Goal: Contribute content: Contribute content

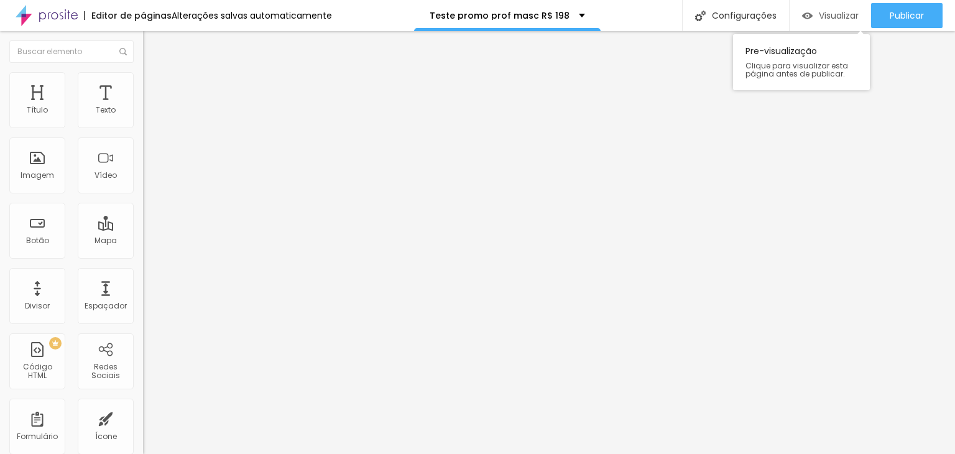
click at [824, 19] on span "Visualizar" at bounding box center [839, 16] width 40 height 10
click at [32, 164] on div "Imagem" at bounding box center [37, 165] width 56 height 56
click at [41, 171] on div "Imagem" at bounding box center [38, 175] width 34 height 9
click at [143, 157] on img at bounding box center [147, 153] width 9 height 9
drag, startPoint x: 12, startPoint y: 41, endPoint x: 25, endPoint y: 47, distance: 13.9
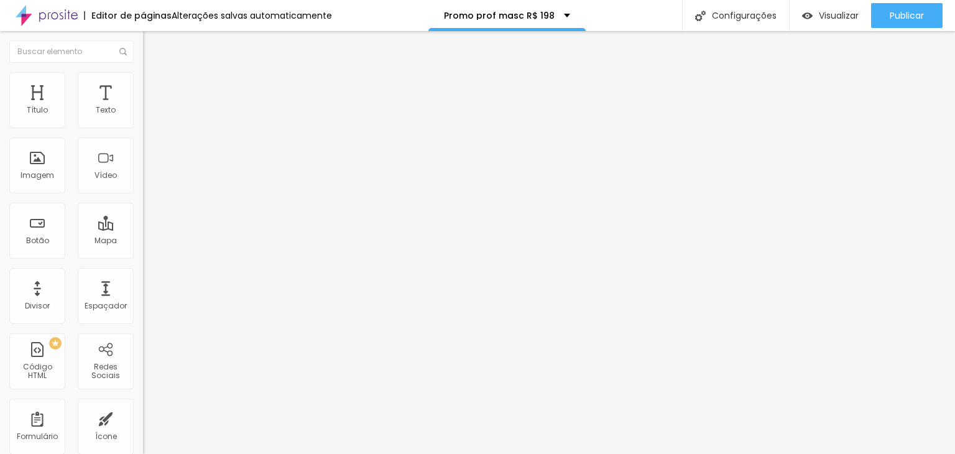
click at [152, 43] on img "button" at bounding box center [157, 45] width 10 height 10
click at [87, 166] on div "Vídeo" at bounding box center [106, 165] width 56 height 56
click at [143, 149] on img at bounding box center [147, 144] width 9 height 9
click at [143, 234] on div at bounding box center [214, 234] width 143 height 0
click at [143, 186] on span "4:3 Standard" at bounding box center [168, 180] width 50 height 11
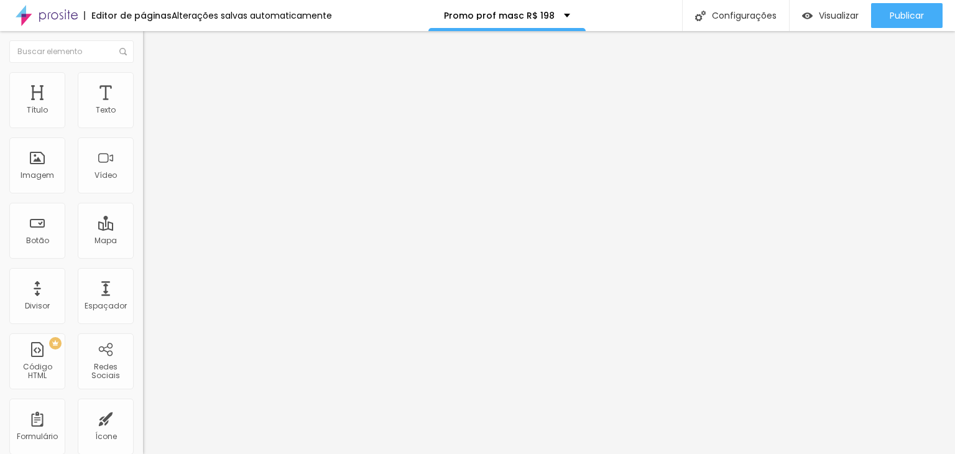
click at [143, 220] on span "Vertical 1" at bounding box center [159, 215] width 33 height 11
click at [143, 77] on img at bounding box center [148, 77] width 11 height 11
type input "98"
type input "96"
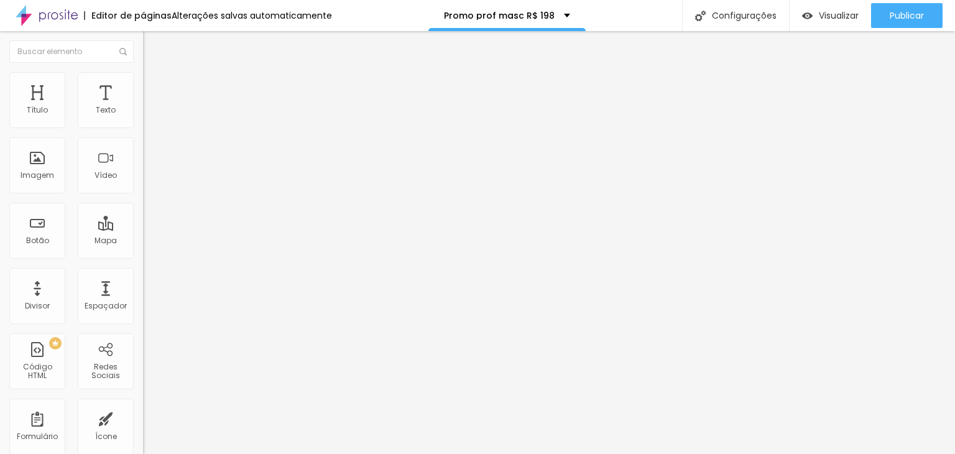
type input "96"
type input "92"
type input "89"
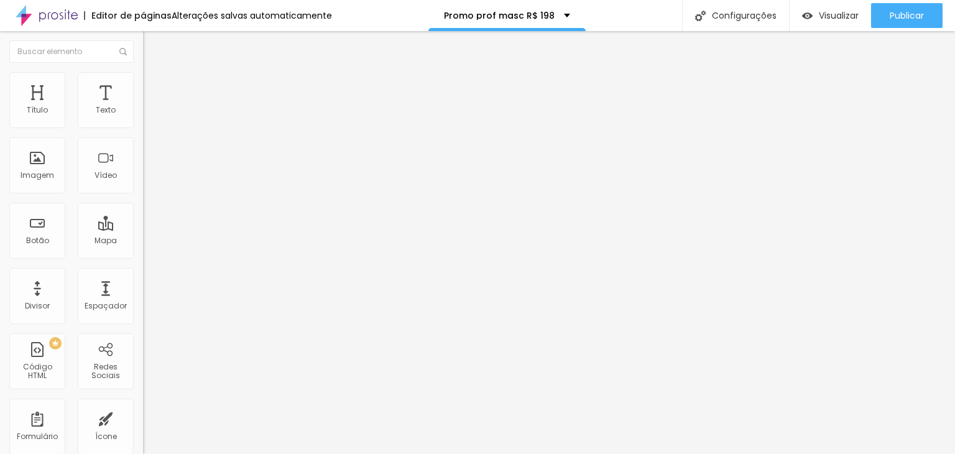
type input "84"
type input "83"
type input "82"
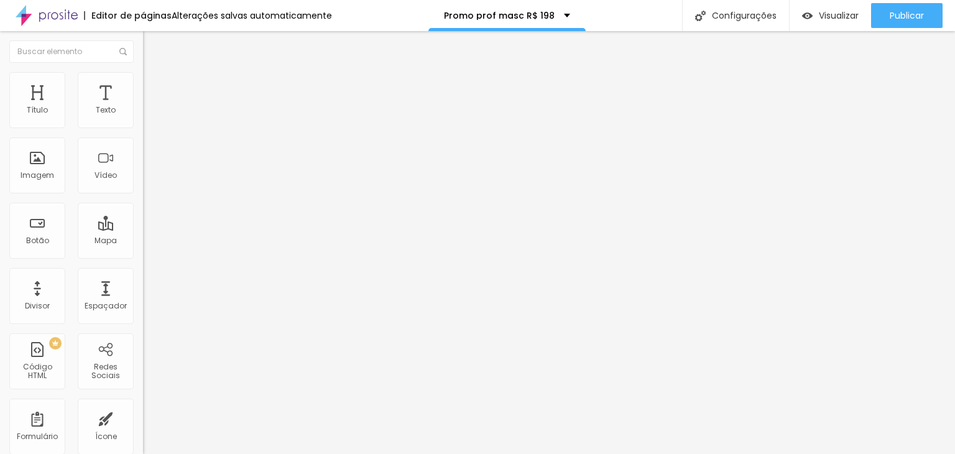
type input "82"
type input "81"
type input "79"
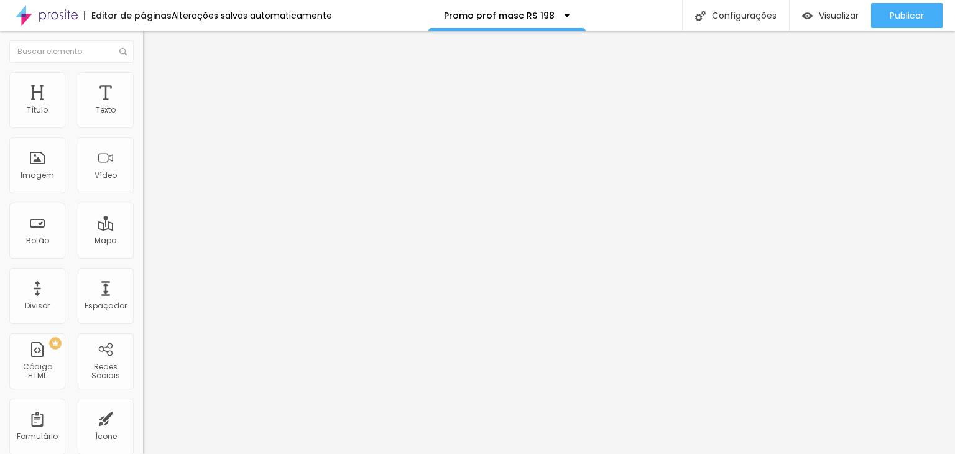
type input "76"
type input "72"
type input "68"
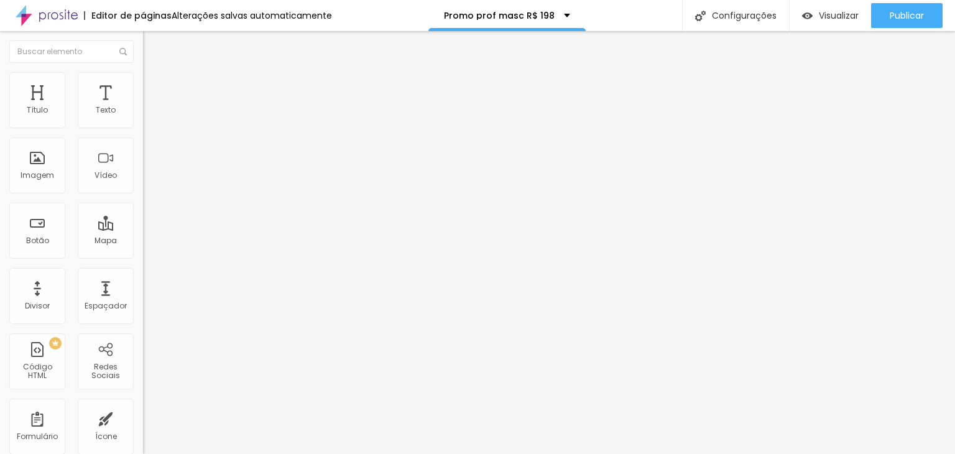
type input "68"
type input "63"
type input "58"
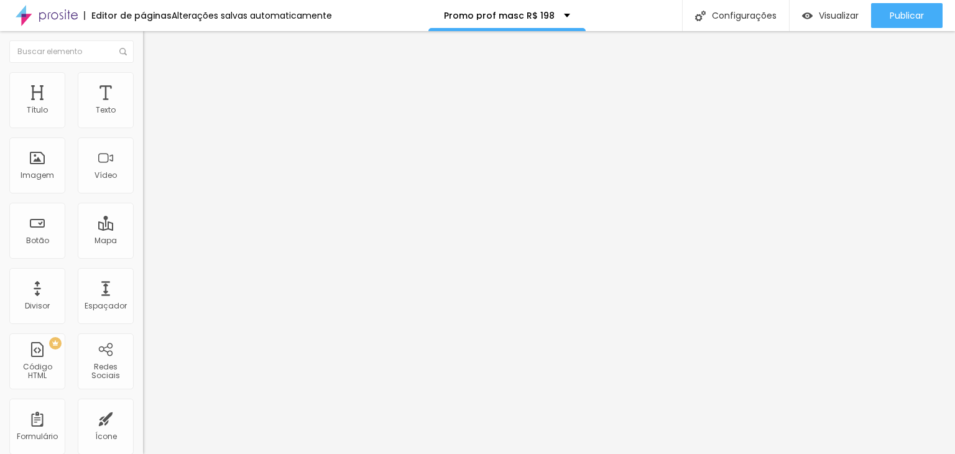
type input "57"
type input "54"
type input "53"
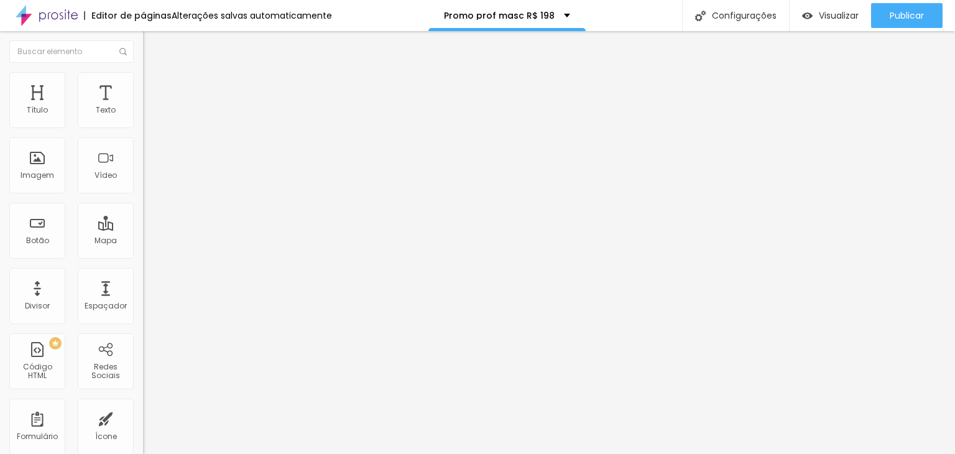
type input "53"
type input "52"
type input "51"
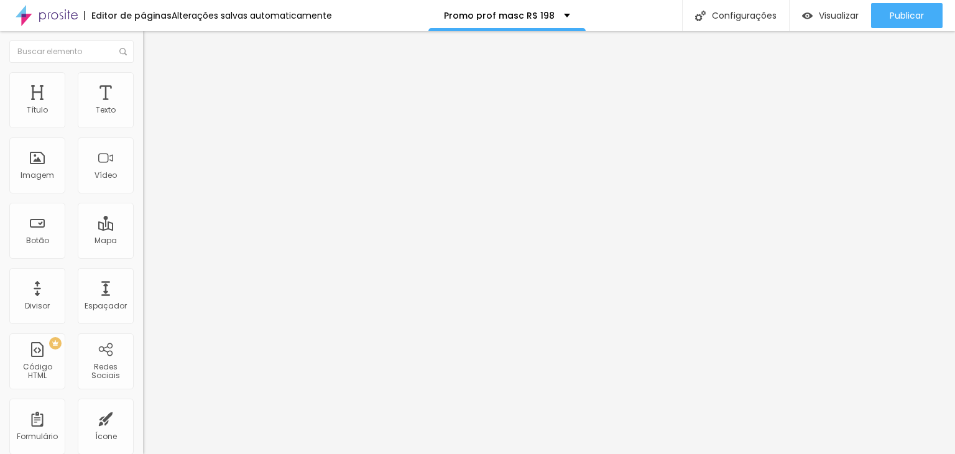
type input "49"
type input "47"
type input "43"
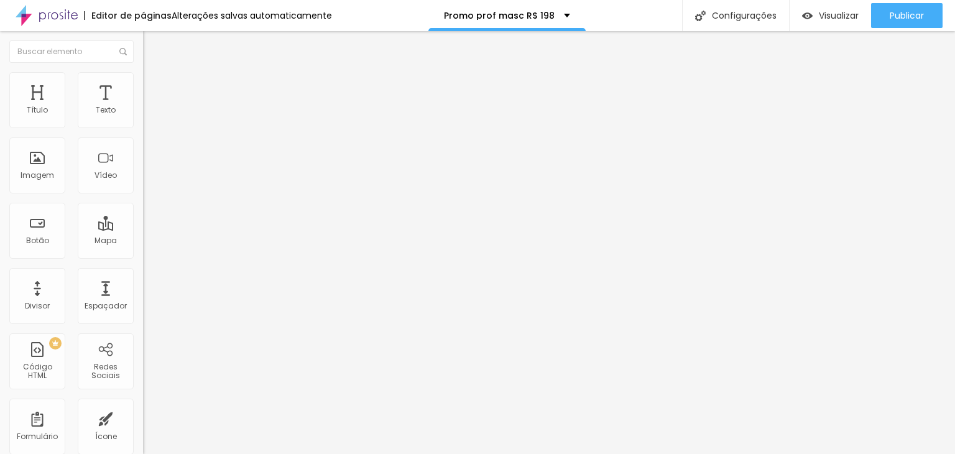
type input "43"
type input "41"
type input "40"
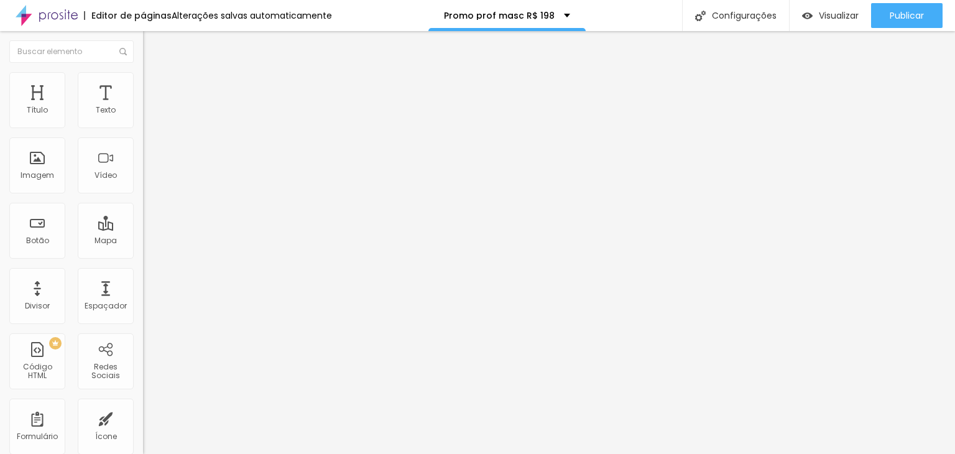
type input "39"
type input "38"
type input "37"
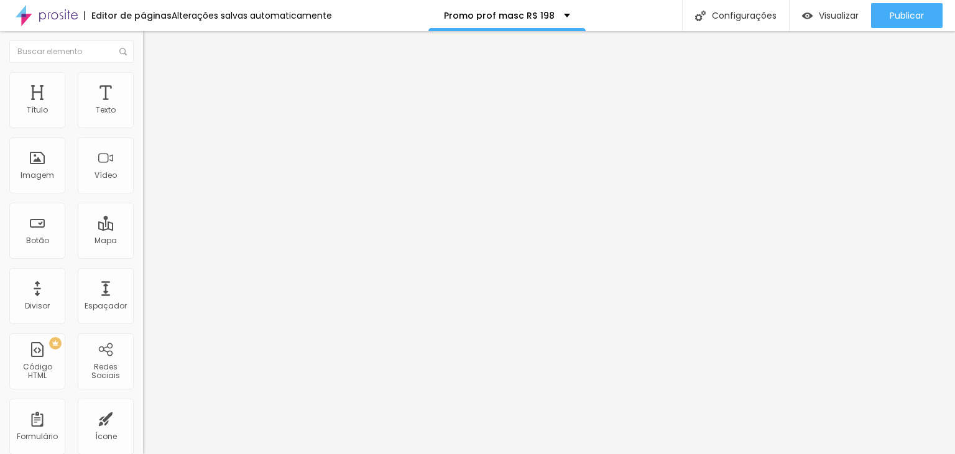
type input "37"
type input "36"
type input "35"
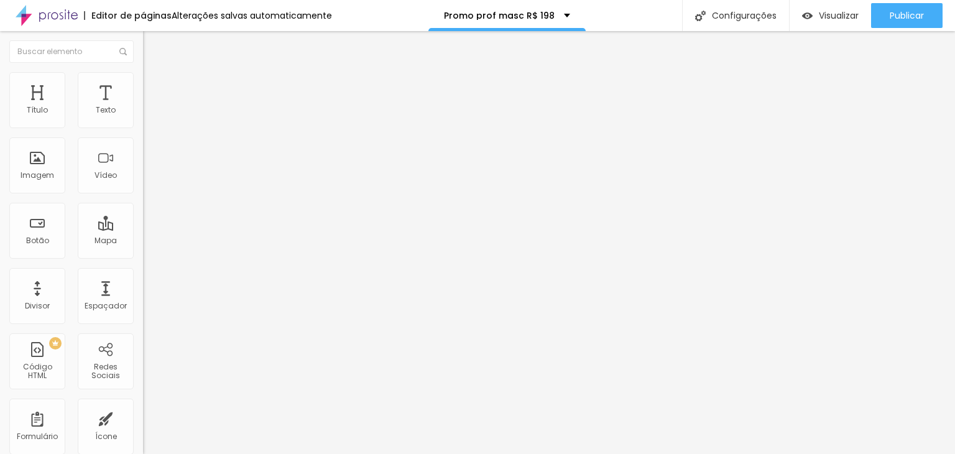
type input "33"
type input "31"
type input "30"
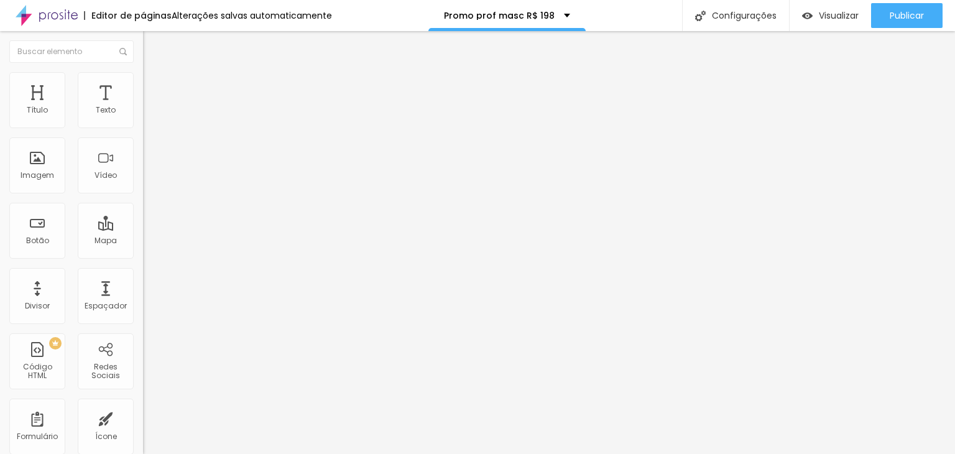
type input "30"
type input "31"
type input "32"
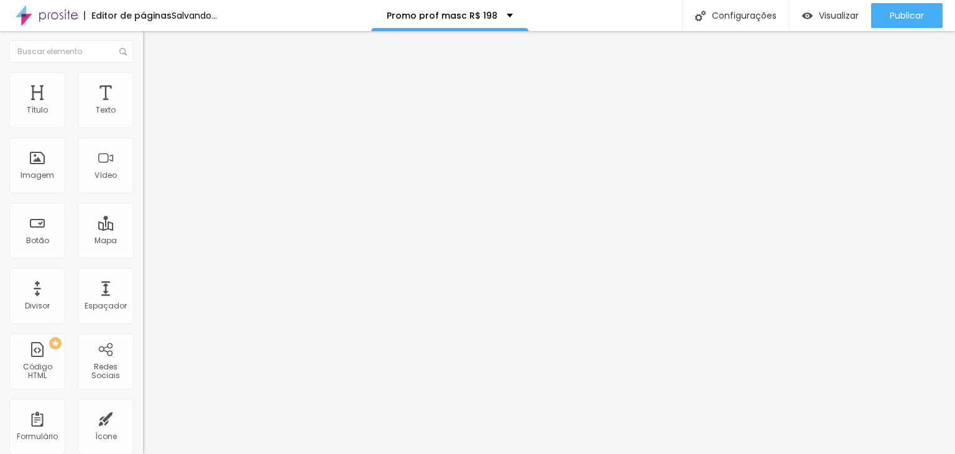
type input "33"
type input "36"
type input "39"
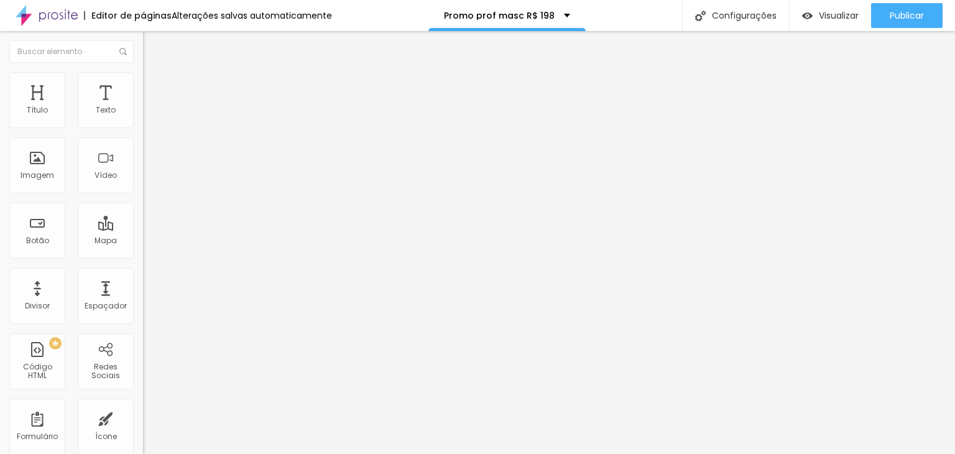
type input "39"
type input "40"
type input "41"
drag, startPoint x: 129, startPoint y: 131, endPoint x: 32, endPoint y: 132, distance: 97.1
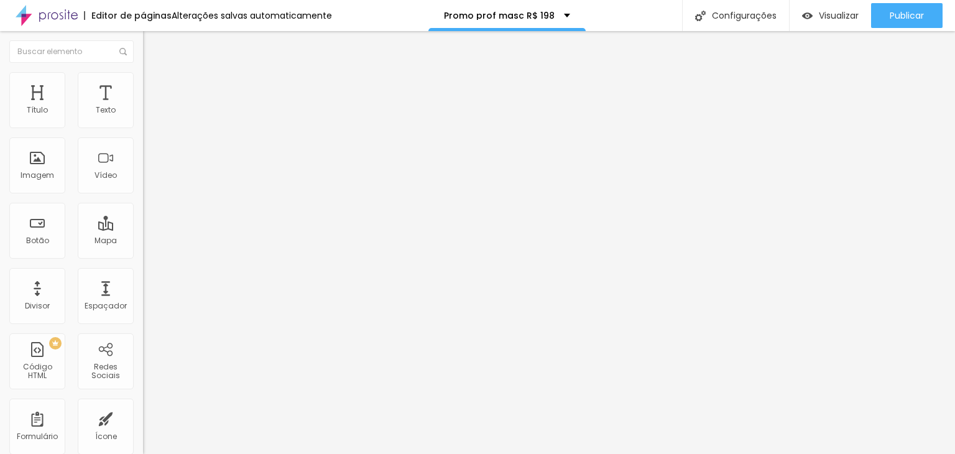
type input "41"
click at [143, 128] on input "range" at bounding box center [183, 123] width 80 height 10
click at [143, 85] on li "Avançado" at bounding box center [214, 91] width 143 height 12
type input "13"
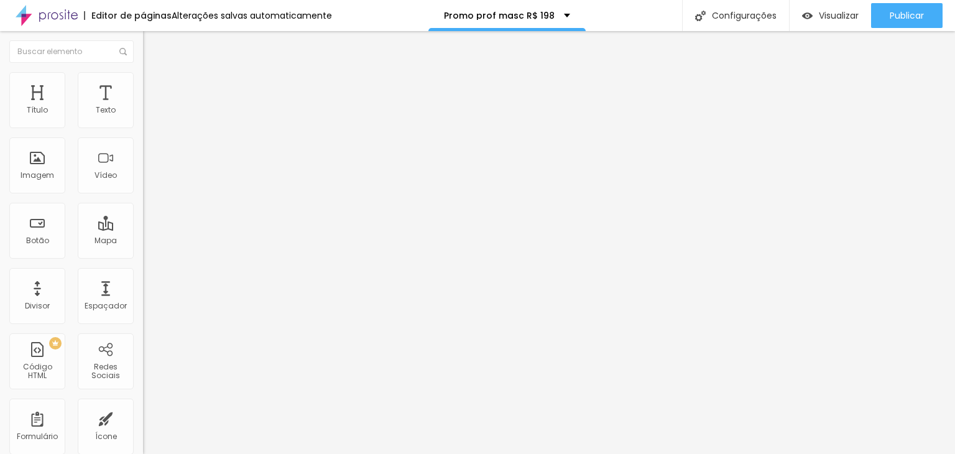
type input "12"
type input "10"
type input "4"
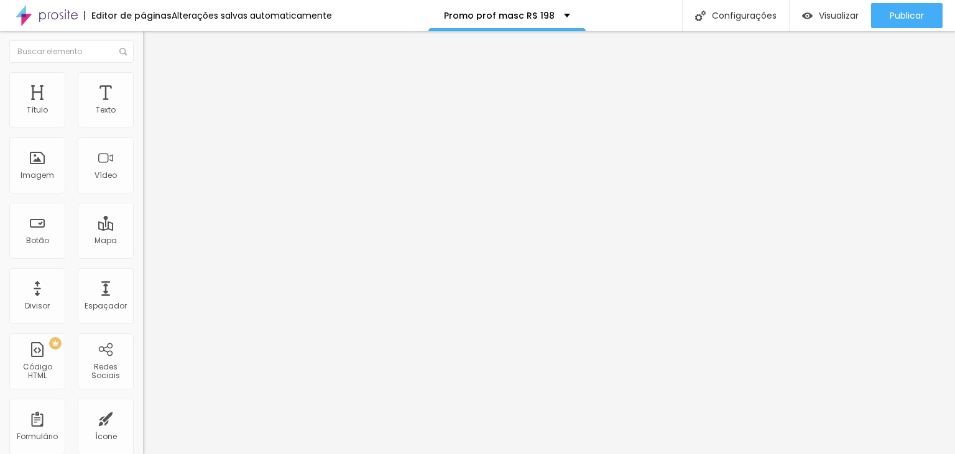
type input "4"
type input "2"
type input "1"
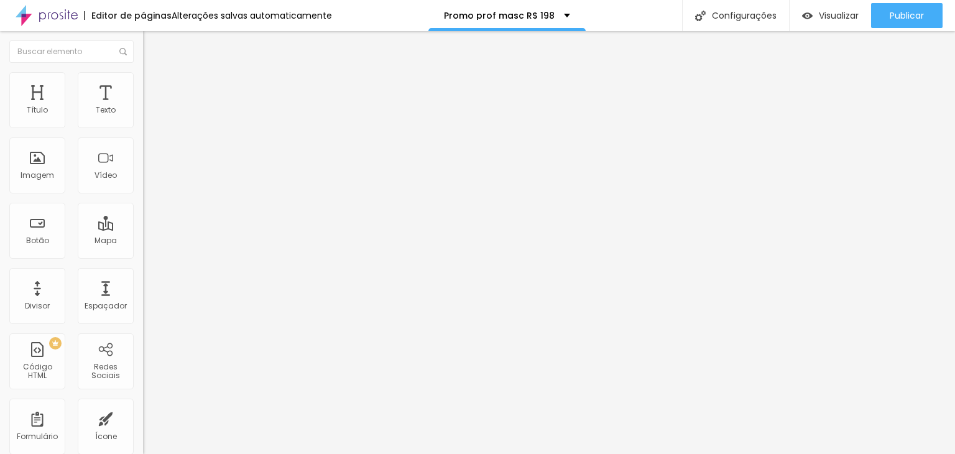
type input "0"
type input "1"
type input "7"
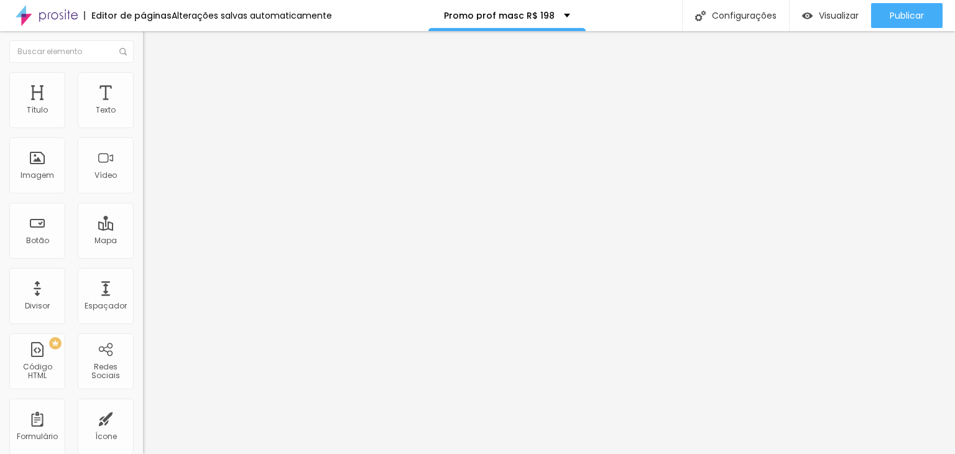
type input "7"
type input "11"
type input "19"
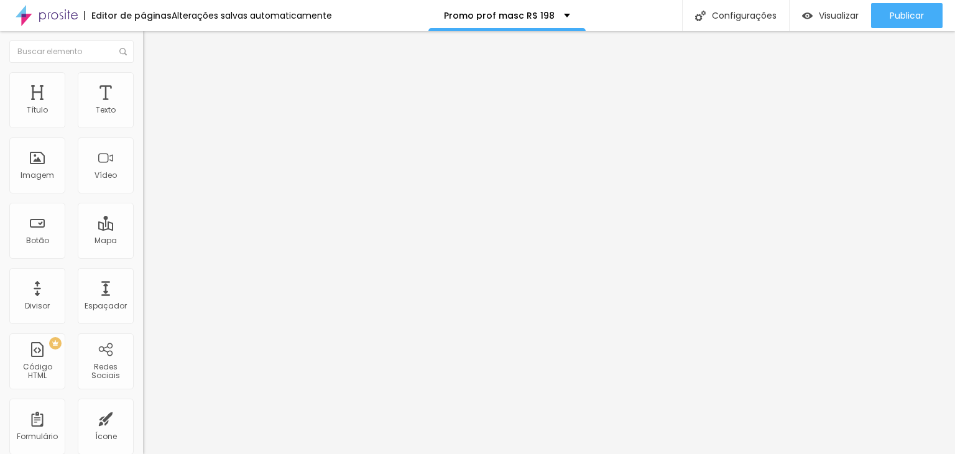
type input "20"
type input "18"
type input "17"
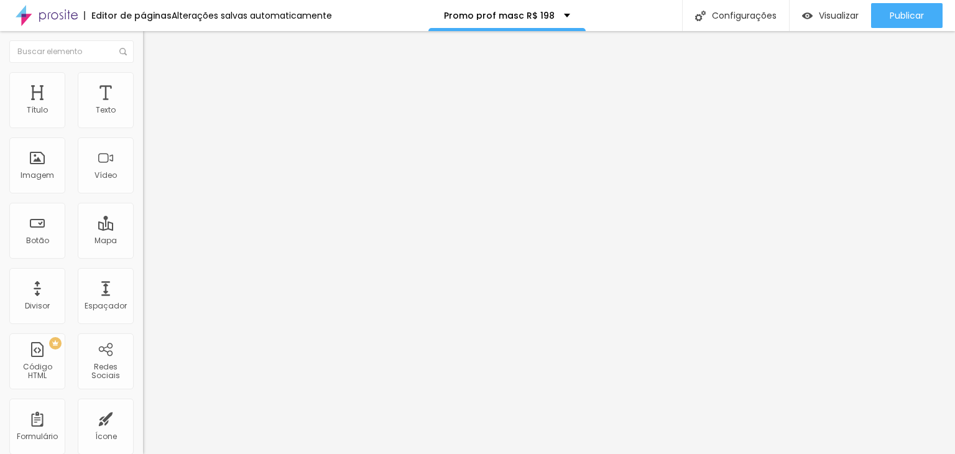
type input "17"
type input "16"
type input "14"
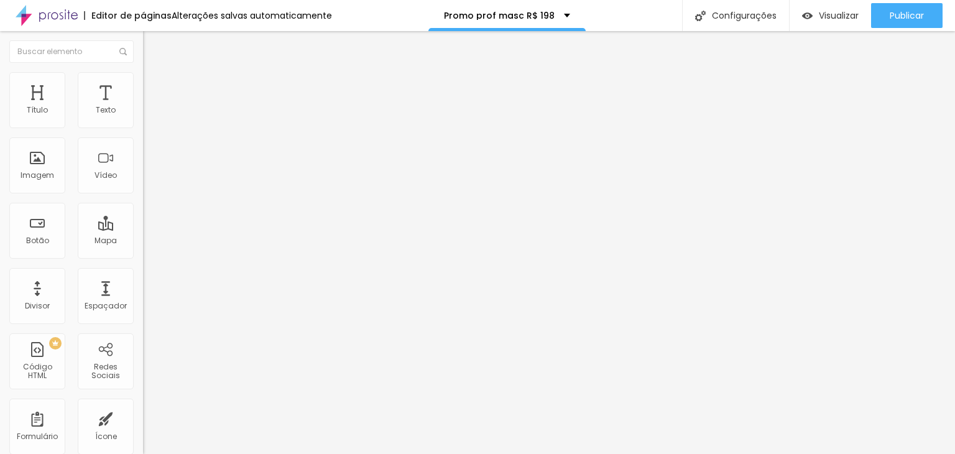
type input "13"
type input "10"
type input "8"
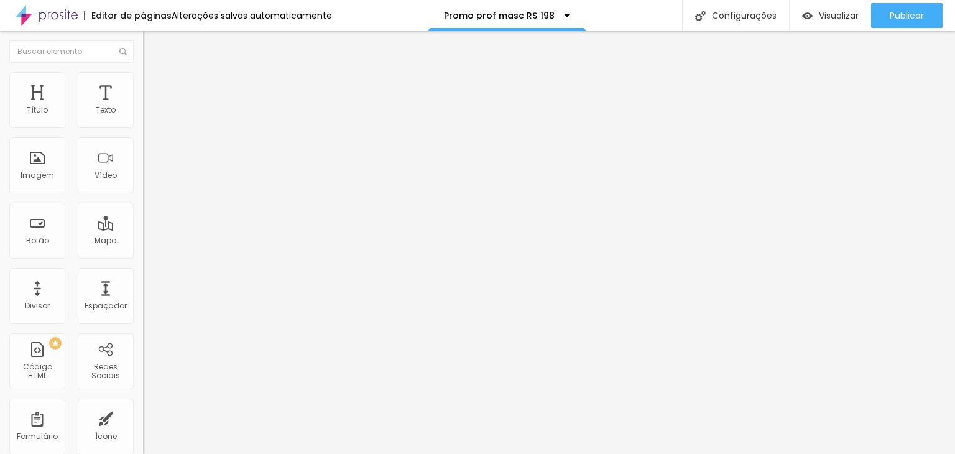
type input "8"
type input "7"
type input "6"
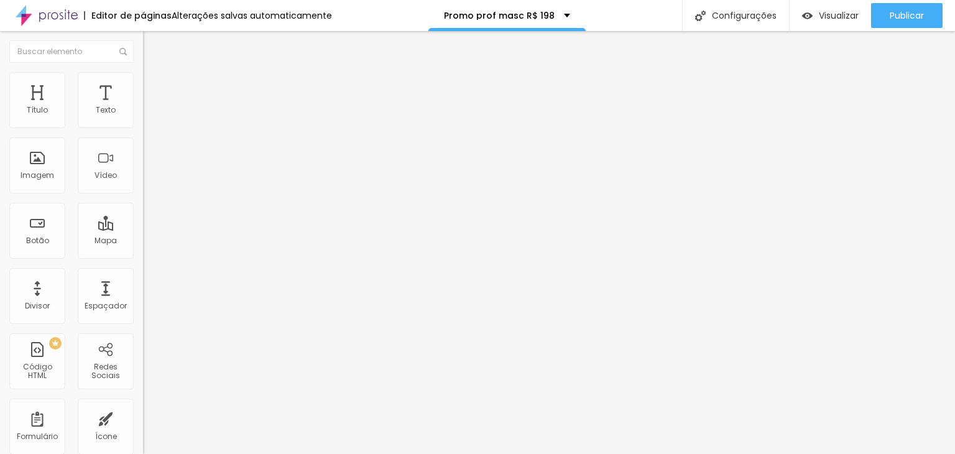
type input "5"
type input "4"
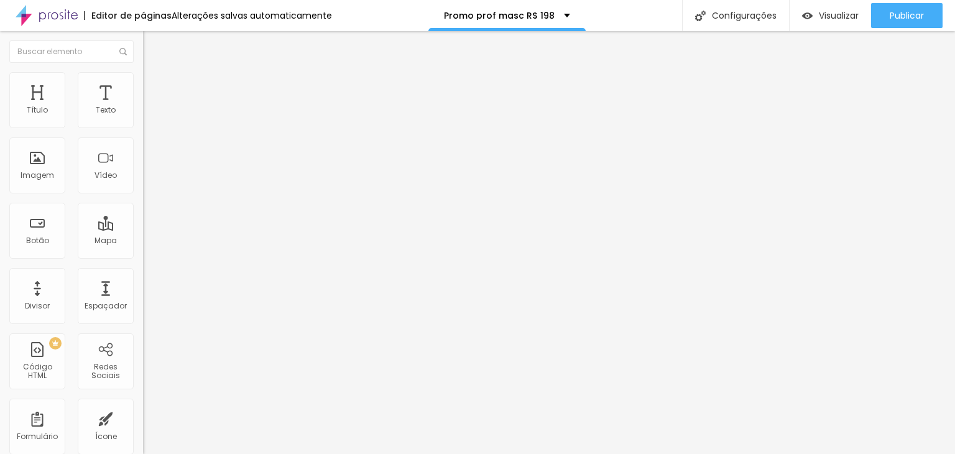
click at [143, 417] on input "range" at bounding box center [183, 422] width 80 height 10
click at [143, 80] on img at bounding box center [148, 77] width 11 height 11
type input "95"
type input "90"
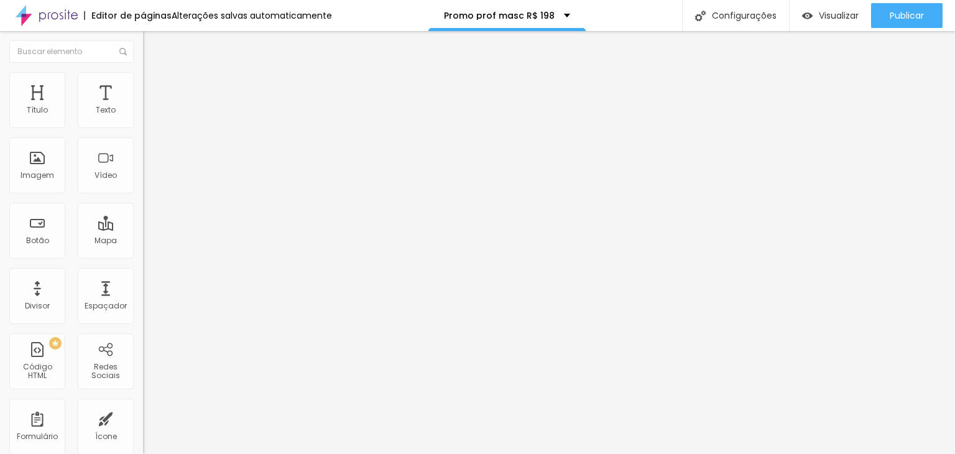
type input "90"
type input "85"
type input "75"
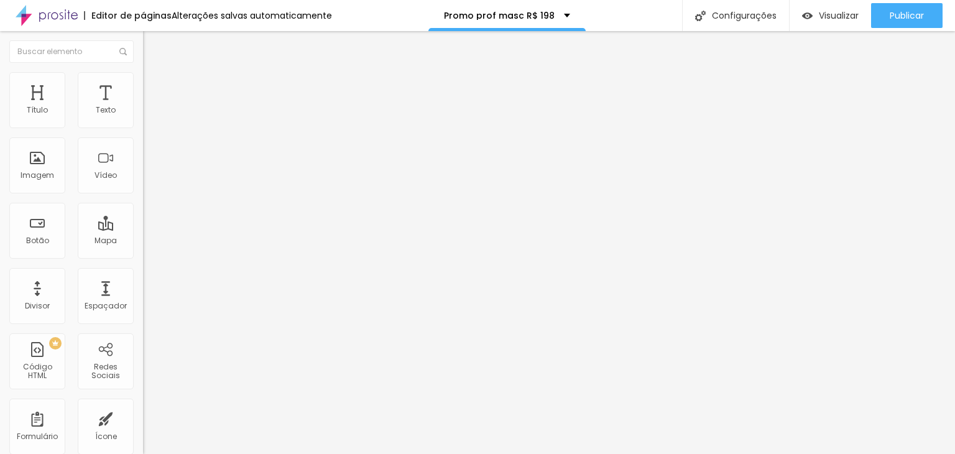
type input "70"
type input "65"
type input "60"
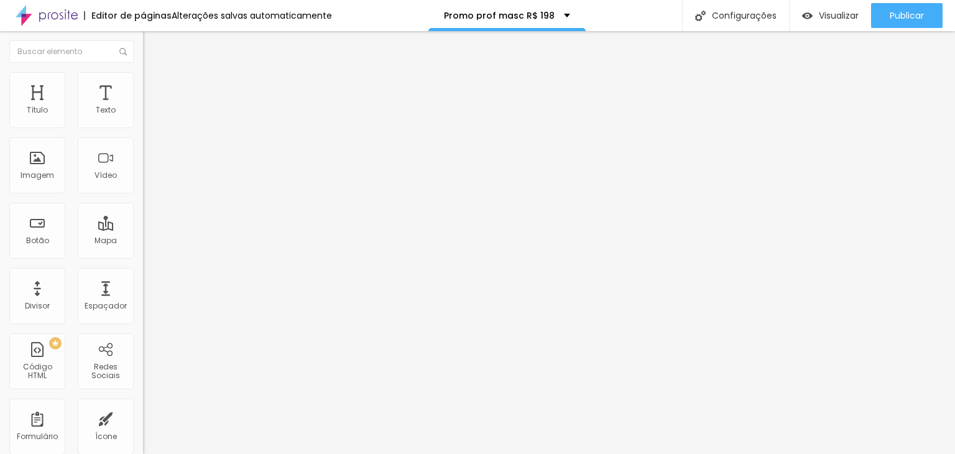
type input "60"
type input "55"
type input "50"
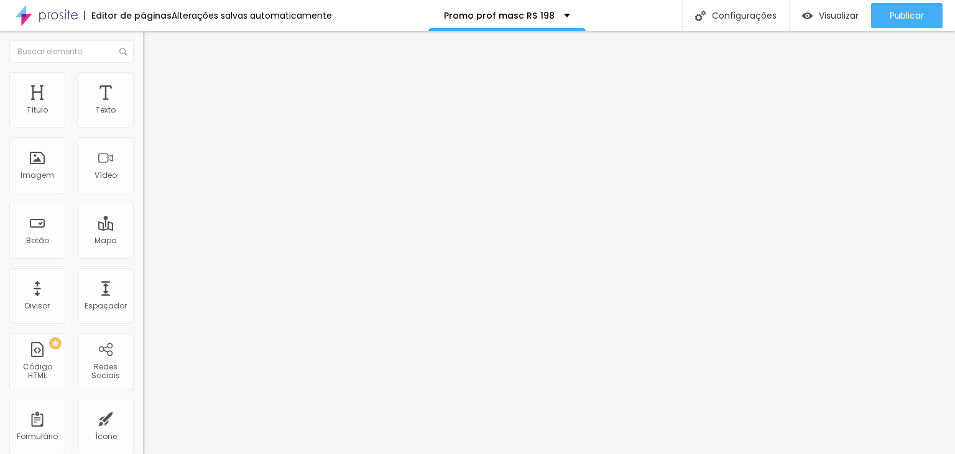
type input "40"
type input "30"
type input "20"
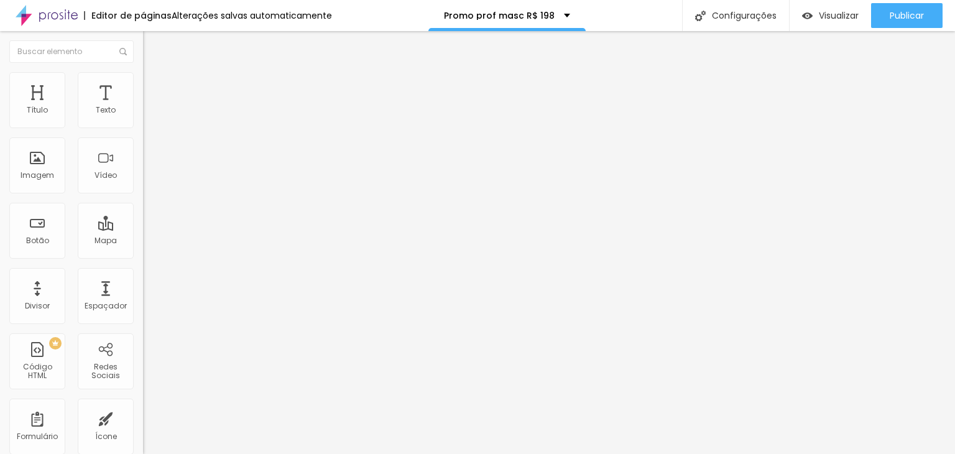
type input "20"
type input "25"
type input "30"
drag, startPoint x: 121, startPoint y: 135, endPoint x: 37, endPoint y: 134, distance: 84.0
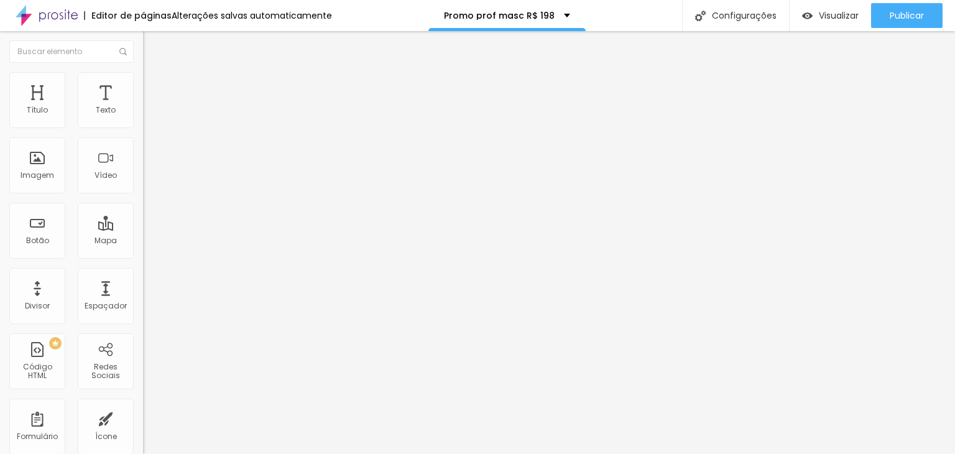
type input "30"
click at [143, 128] on input "range" at bounding box center [183, 123] width 80 height 10
type input "35"
type input "30"
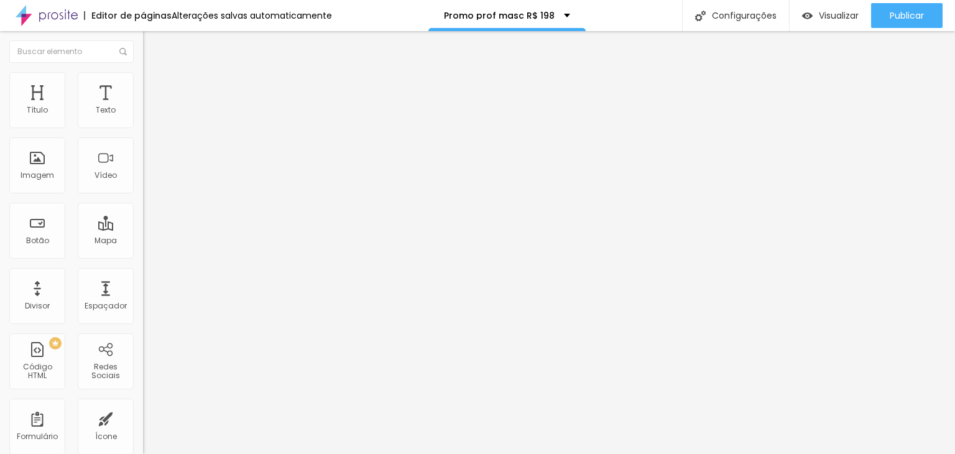
type input "30"
type input "25"
type input "20"
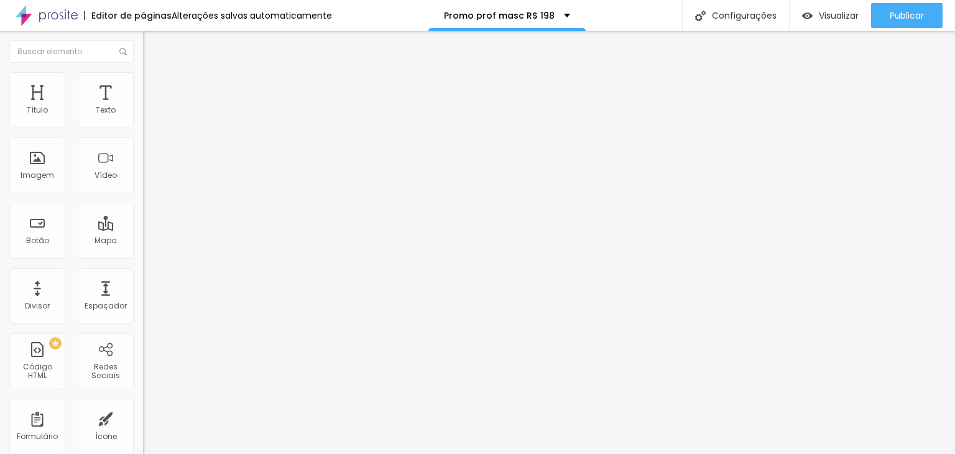
type input "15"
drag, startPoint x: 42, startPoint y: 132, endPoint x: 25, endPoint y: 149, distance: 23.8
type input "15"
click at [143, 128] on input "range" at bounding box center [183, 123] width 80 height 10
type input "3"
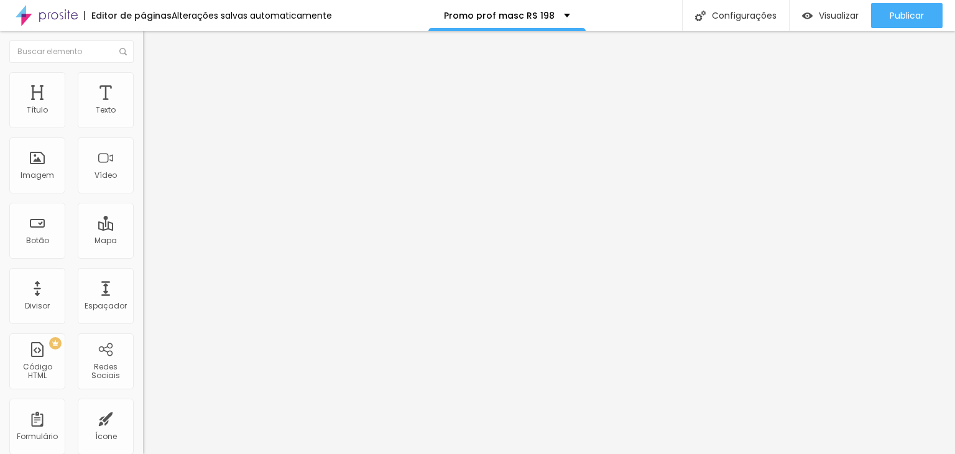
type input "3"
type input "4"
type input "6"
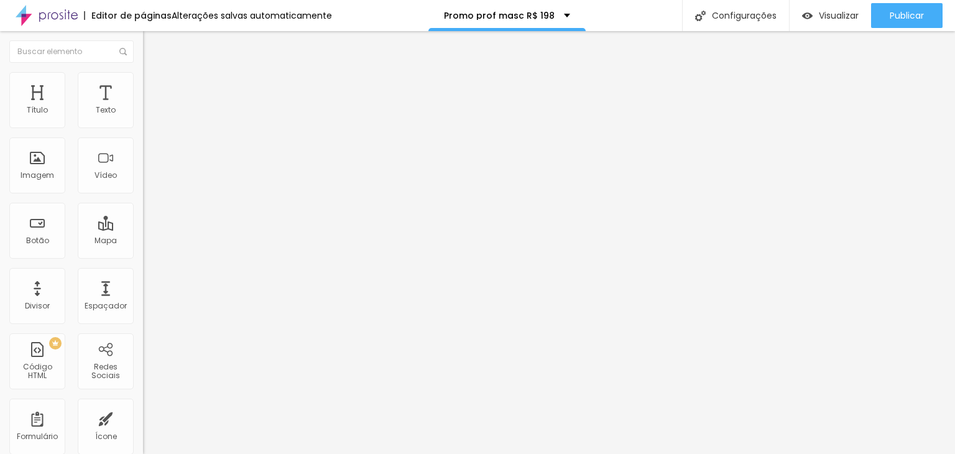
type input "8"
type input "11"
type input "31"
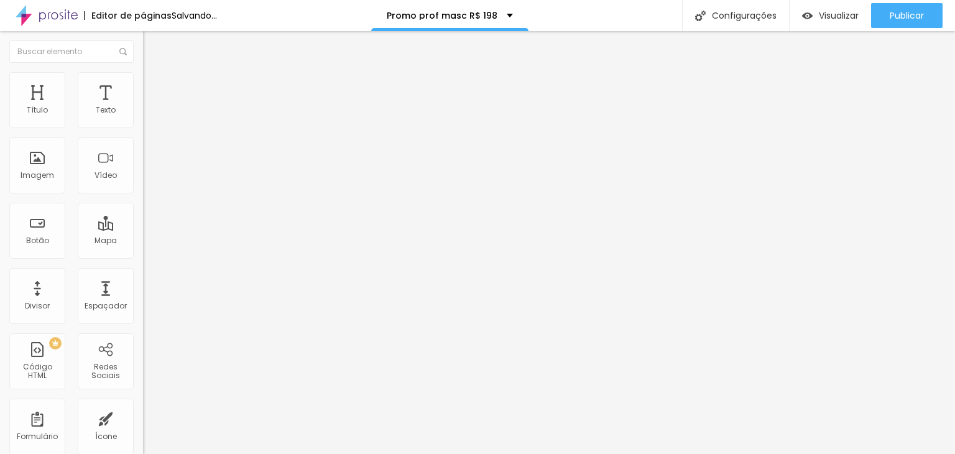
type input "31"
type input "48"
type input "69"
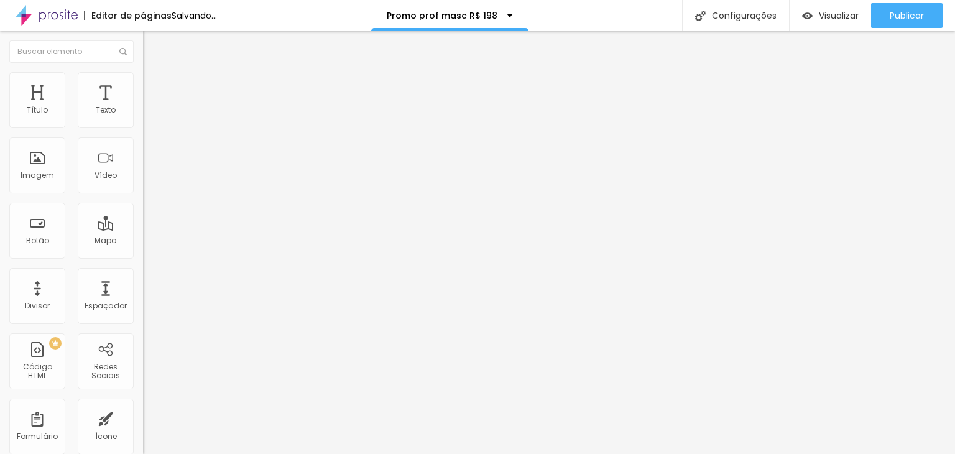
type input "75"
type input "90"
type input "115"
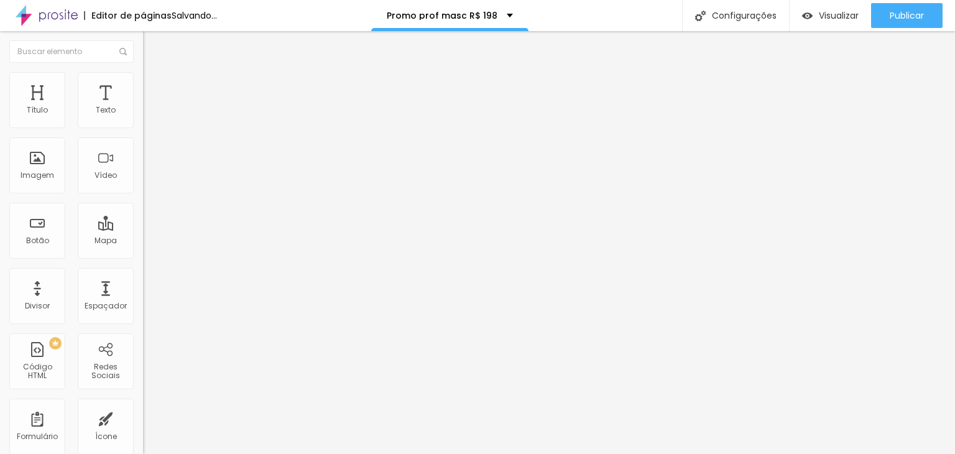
type input "115"
type input "125"
type input "127"
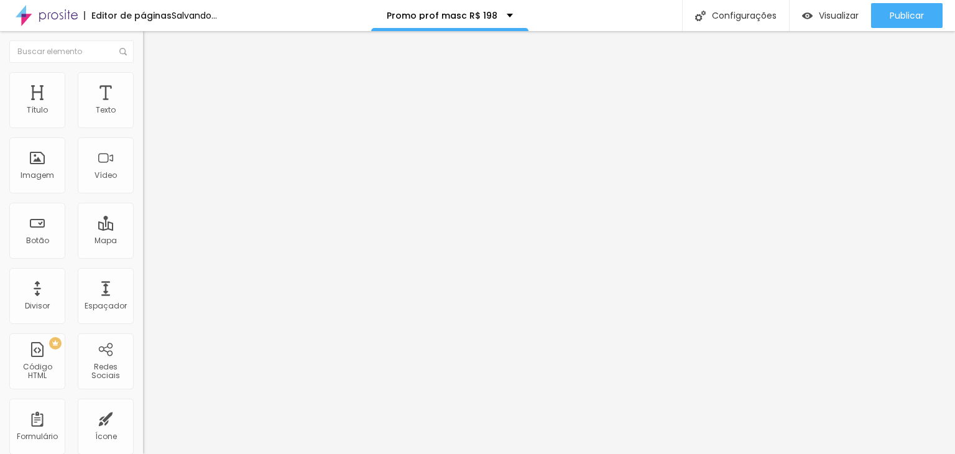
type input "128"
type input "131"
type input "132"
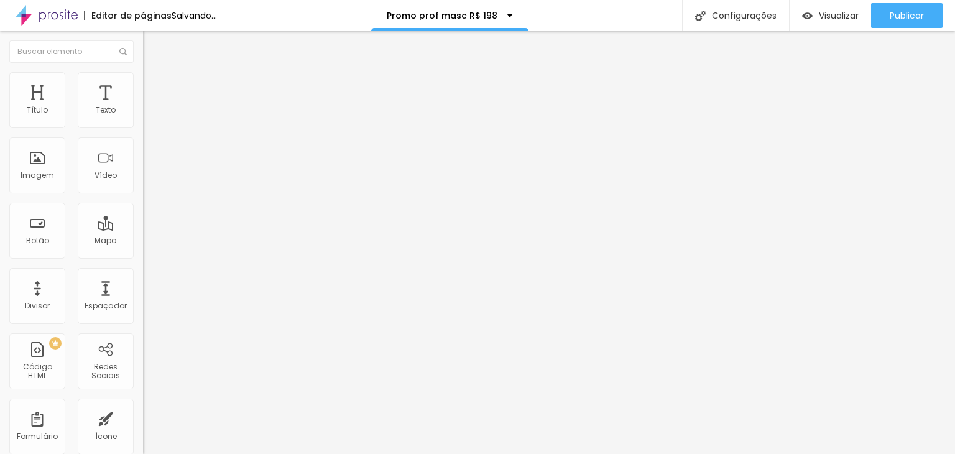
type input "132"
type input "133"
type input "136"
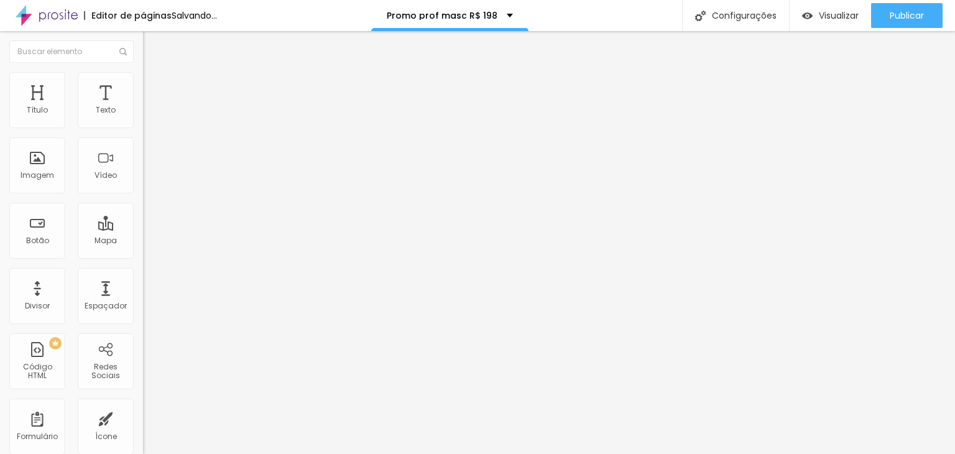
type input "143"
click at [143, 273] on input "range" at bounding box center [183, 278] width 80 height 10
click at [148, 322] on icon "button" at bounding box center [152, 326] width 9 height 9
click at [143, 320] on button "Voltar ao padrão" at bounding box center [185, 327] width 85 height 14
click at [143, 85] on li "Avançado" at bounding box center [214, 91] width 143 height 12
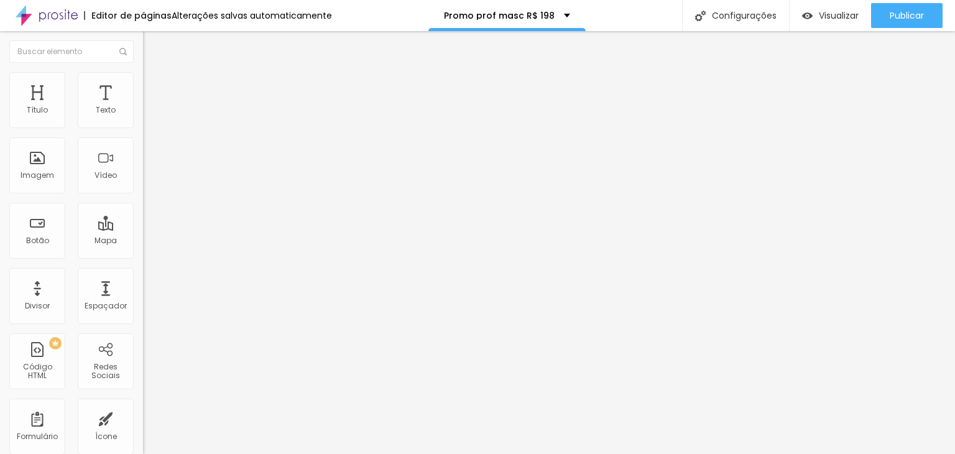
click at [143, 71] on img at bounding box center [148, 65] width 11 height 11
click at [143, 107] on span "Adicionar imagem" at bounding box center [183, 101] width 80 height 11
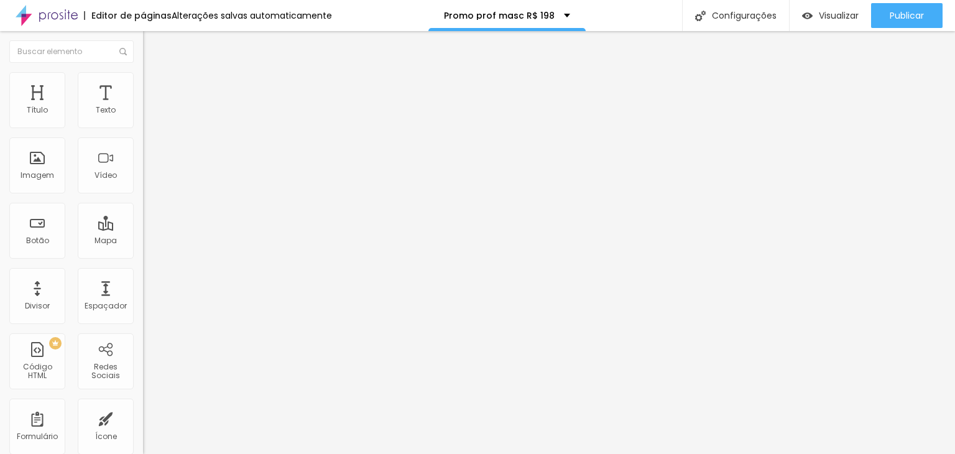
click at [143, 85] on ul "Conteúdo Estilo Avançado" at bounding box center [214, 78] width 143 height 37
click at [154, 86] on span "Estilo" at bounding box center [163, 80] width 19 height 11
drag, startPoint x: 15, startPoint y: 133, endPoint x: 42, endPoint y: 157, distance: 36.6
click at [143, 128] on input "range" at bounding box center [183, 123] width 80 height 10
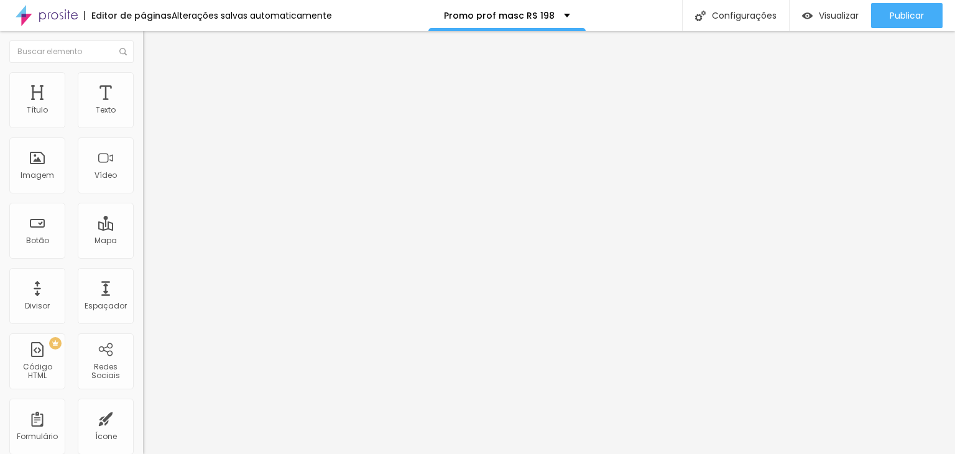
drag, startPoint x: 32, startPoint y: 157, endPoint x: 0, endPoint y: 164, distance: 33.1
click at [143, 273] on input "range" at bounding box center [183, 278] width 80 height 10
drag, startPoint x: 44, startPoint y: 135, endPoint x: 27, endPoint y: 137, distance: 16.9
click at [143, 128] on input "range" at bounding box center [183, 123] width 80 height 10
click at [154, 88] on span "Avançado" at bounding box center [174, 93] width 41 height 11
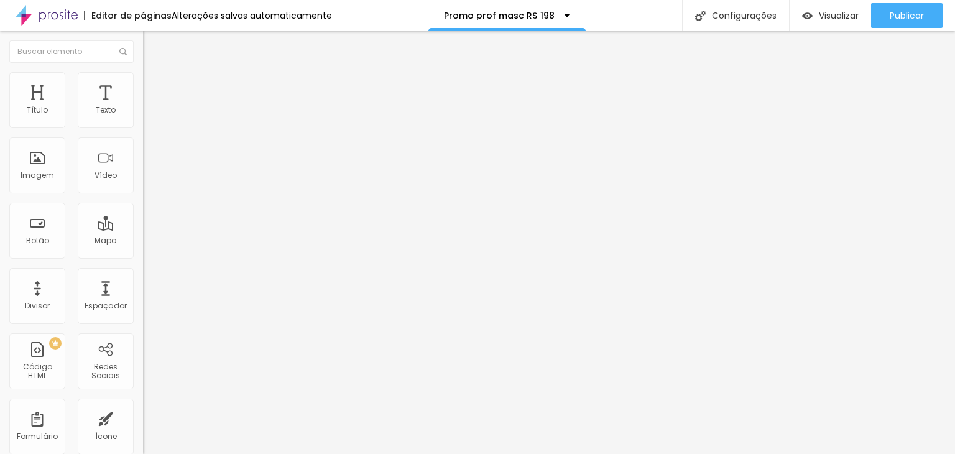
click at [143, 417] on input "range" at bounding box center [183, 422] width 80 height 10
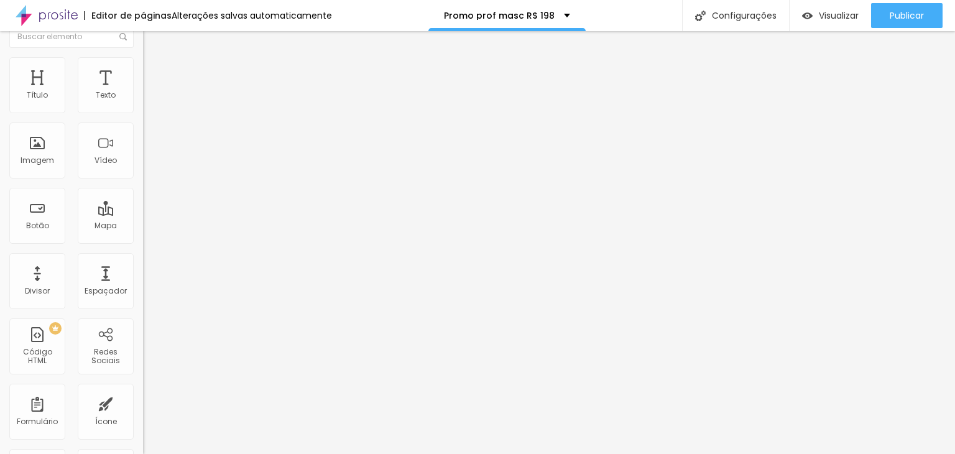
scroll to position [0, 0]
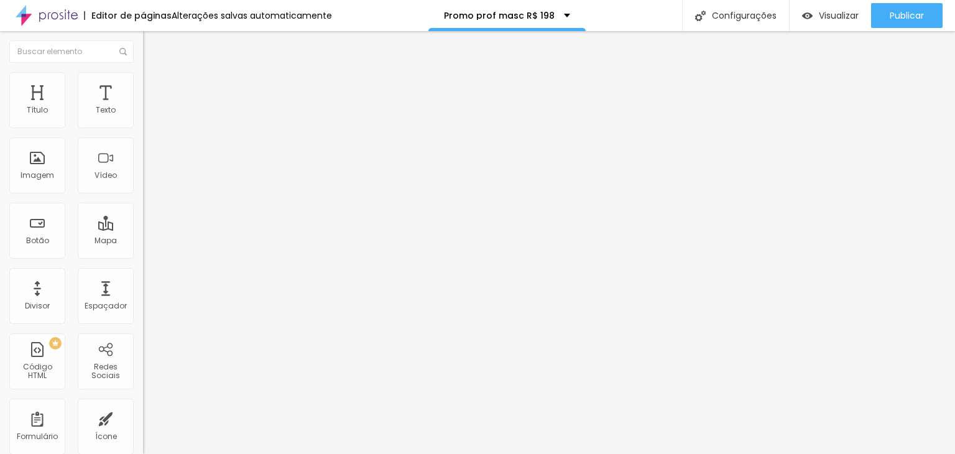
click at [152, 46] on img "button" at bounding box center [157, 45] width 10 height 10
drag, startPoint x: 29, startPoint y: 123, endPoint x: 88, endPoint y: 132, distance: 59.9
click at [143, 229] on input "range" at bounding box center [183, 234] width 80 height 10
click at [35, 106] on div "Título" at bounding box center [37, 110] width 21 height 9
click at [819, 19] on span "Visualizar" at bounding box center [839, 16] width 40 height 10
